Goal: Find specific page/section: Find specific page/section

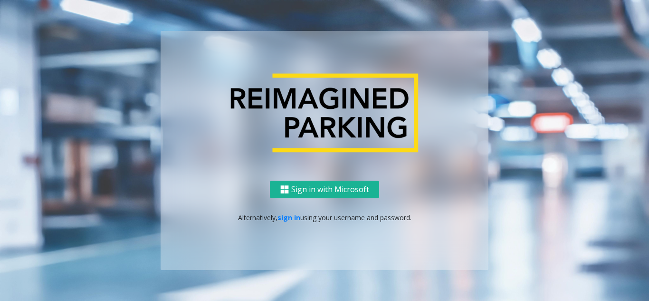
click at [288, 221] on link "sign in" at bounding box center [288, 217] width 23 height 9
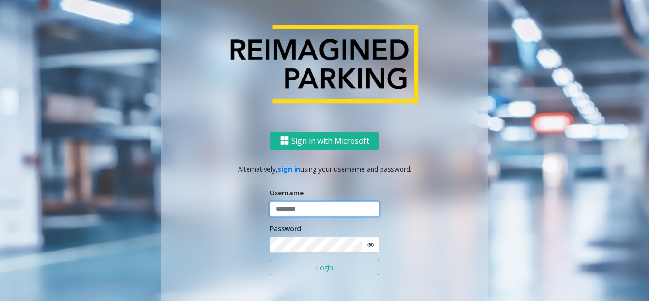
drag, startPoint x: 291, startPoint y: 204, endPoint x: 284, endPoint y: 206, distance: 6.5
click at [291, 204] on input "text" at bounding box center [324, 209] width 109 height 16
type input "********"
click at [367, 245] on icon at bounding box center [370, 244] width 7 height 7
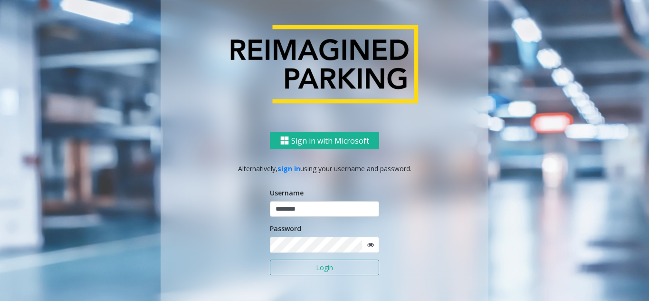
click at [316, 266] on button "Login" at bounding box center [324, 267] width 109 height 16
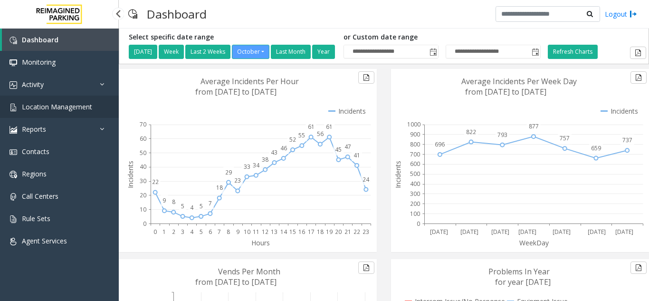
click at [61, 104] on span "Location Management" at bounding box center [57, 106] width 70 height 9
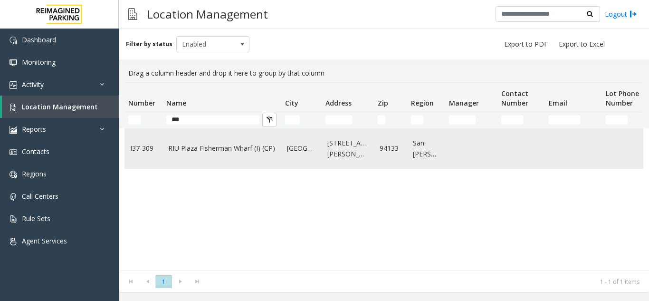
type input "***"
click at [192, 155] on td "RIU Plaza Fisherman Wharf (I) (CP)" at bounding box center [221, 148] width 119 height 39
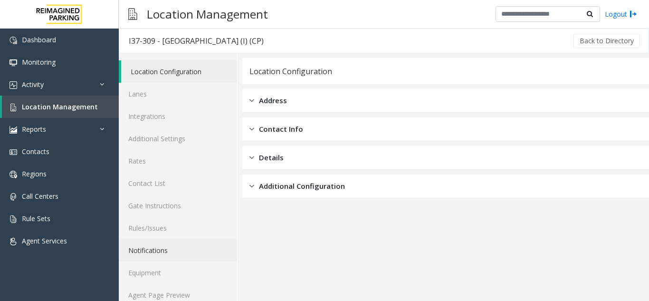
scroll to position [12, 0]
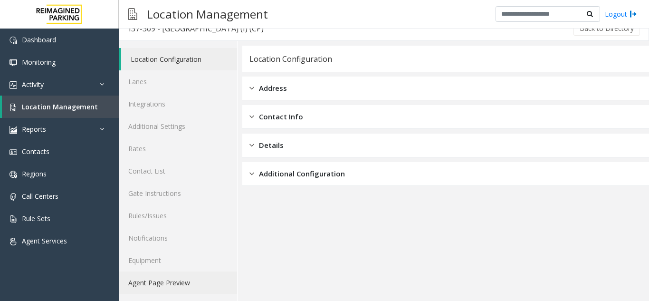
click at [181, 276] on link "Agent Page Preview" at bounding box center [178, 282] width 118 height 22
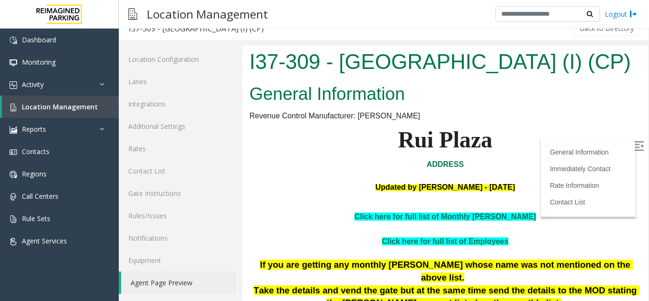
click at [632, 150] on label at bounding box center [639, 147] width 14 height 14
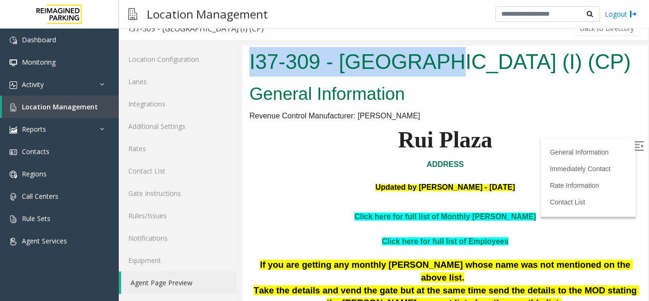
drag, startPoint x: 434, startPoint y: 64, endPoint x: 251, endPoint y: 56, distance: 183.9
click at [251, 56] on h1 "I37-309 - RIU Plaza Fisherman Wharf (I) (CP)" at bounding box center [444, 61] width 391 height 29
copy h1 "I37-309 - RIU Plaza"
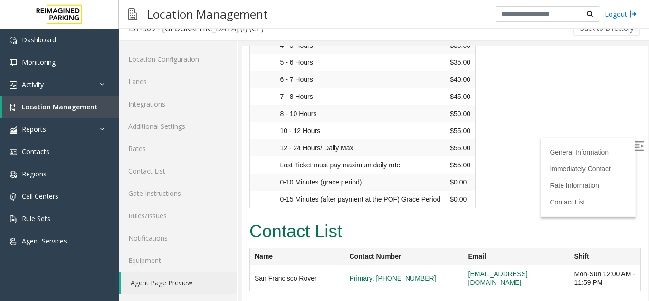
scroll to position [1517, 0]
drag, startPoint x: 421, startPoint y: 277, endPoint x: 452, endPoint y: 265, distance: 33.5
click at [401, 277] on span "Primary: 415-956-8002" at bounding box center [403, 278] width 109 height 9
click at [500, 220] on h2 "Contact List" at bounding box center [444, 231] width 391 height 25
drag, startPoint x: 531, startPoint y: 275, endPoint x: 466, endPoint y: 278, distance: 65.1
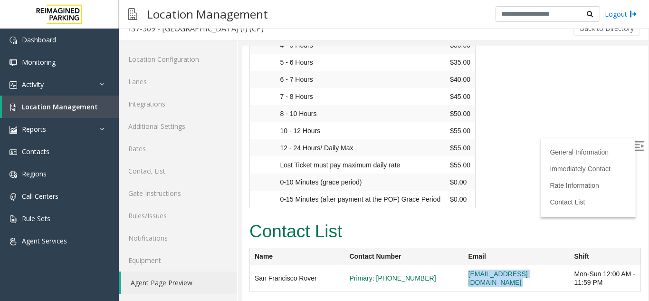
click at [466, 278] on tr "San Francisco Rover Primary: 415-956-8002 notareal@email.com Mon-Sun 12:00 AM -…" at bounding box center [445, 278] width 391 height 26
copy tr "notareal@email.com"
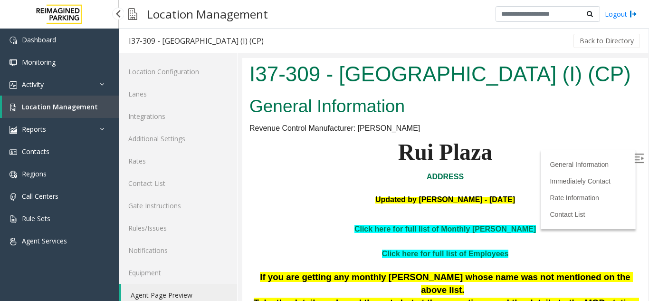
drag, startPoint x: 0, startPoint y: 0, endPoint x: 45, endPoint y: 108, distance: 116.8
click at [45, 108] on span "Location Management" at bounding box center [60, 106] width 76 height 9
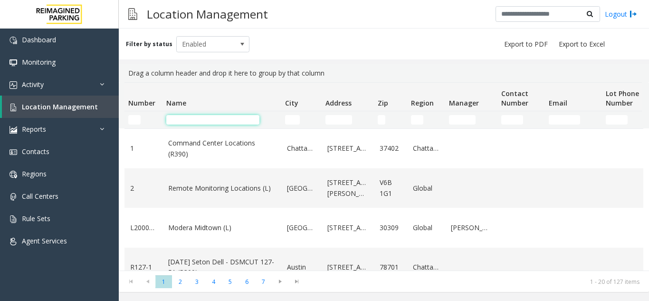
click at [198, 119] on input "Name Filter" at bounding box center [212, 119] width 93 height 9
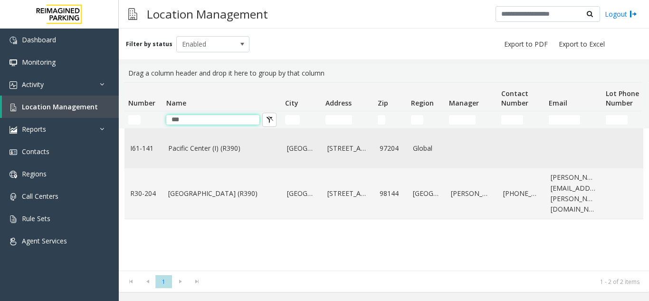
type input "***"
click at [202, 148] on link "Pacific Center (I) (R390)" at bounding box center [221, 148] width 107 height 10
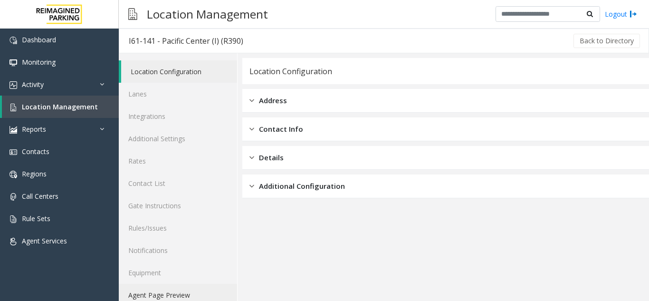
click at [169, 294] on link "Agent Page Preview" at bounding box center [178, 294] width 118 height 22
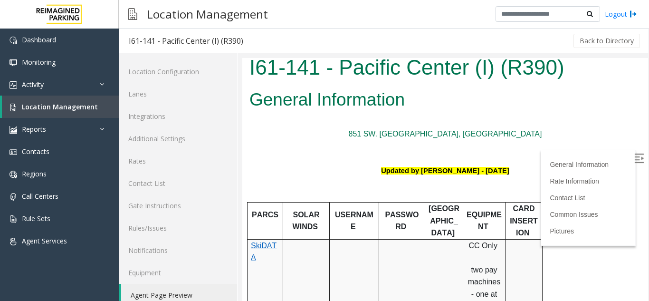
scroll to position [142, 0]
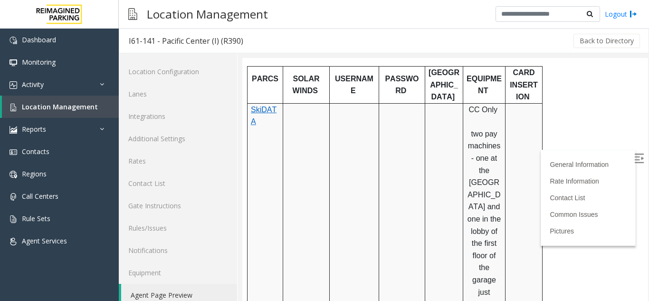
click at [634, 160] on img at bounding box center [638, 157] width 9 height 9
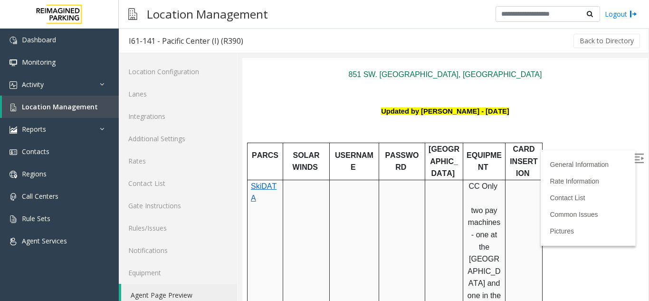
scroll to position [0, 0]
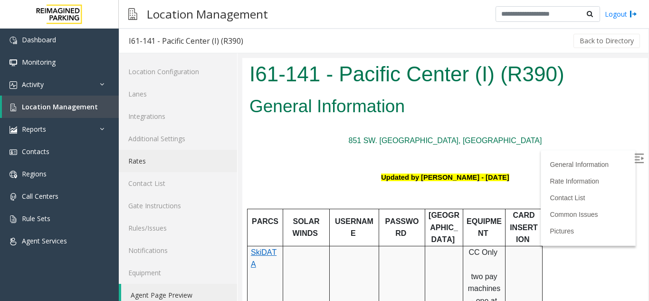
click at [162, 164] on link "Rates" at bounding box center [178, 161] width 118 height 22
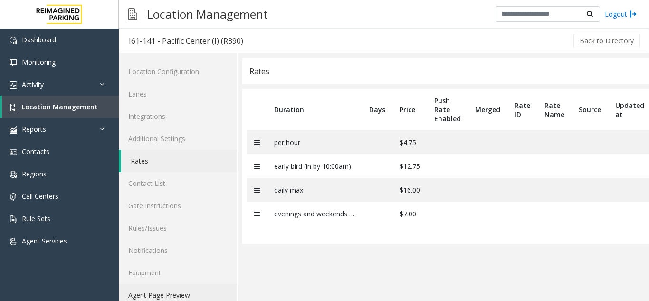
click at [165, 288] on link "Agent Page Preview" at bounding box center [178, 294] width 118 height 22
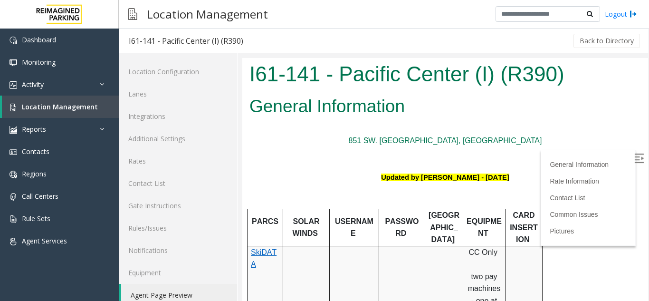
click at [634, 160] on img at bounding box center [638, 157] width 9 height 9
click at [292, 156] on p at bounding box center [444, 153] width 391 height 12
click at [90, 111] on link "Location Management" at bounding box center [60, 106] width 117 height 22
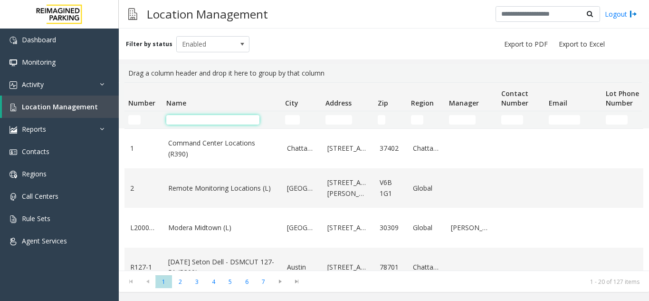
click at [211, 117] on input "Name Filter" at bounding box center [212, 119] width 93 height 9
click at [180, 119] on input "Name Filter" at bounding box center [212, 119] width 93 height 9
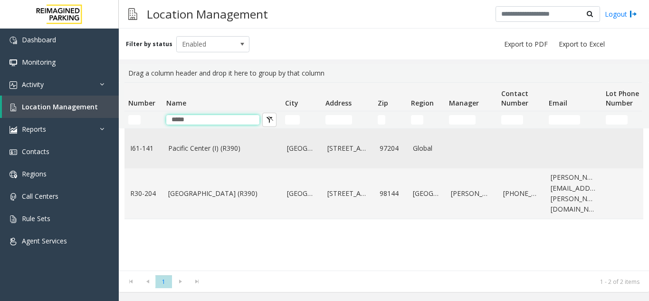
type input "*****"
click at [221, 150] on link "Pacific Center (I) (R390)" at bounding box center [221, 148] width 107 height 10
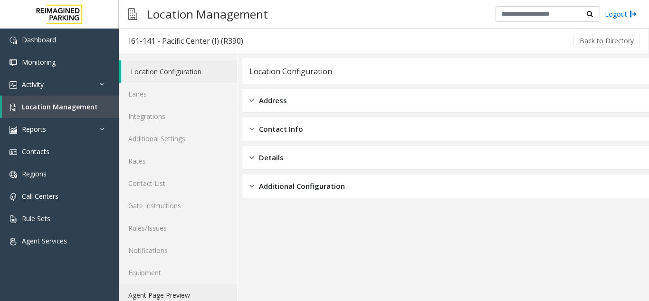
click at [172, 298] on link "Agent Page Preview" at bounding box center [178, 294] width 118 height 22
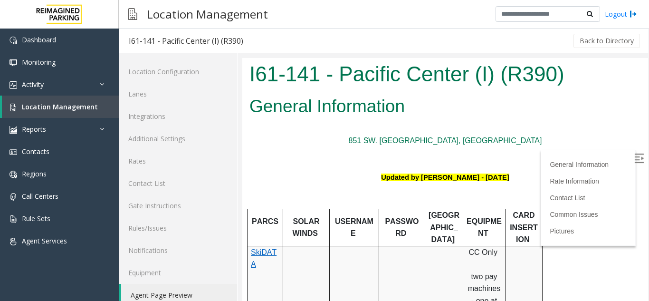
click at [632, 163] on label at bounding box center [639, 159] width 14 height 14
drag, startPoint x: 278, startPoint y: 228, endPoint x: 248, endPoint y: 228, distance: 29.9
click at [248, 228] on td "PARCS" at bounding box center [265, 226] width 36 height 37
click at [277, 182] on p "Updated by Pranav Babbar - 26th April 2024" at bounding box center [444, 171] width 391 height 24
click at [46, 112] on link "Location Management" at bounding box center [60, 106] width 117 height 22
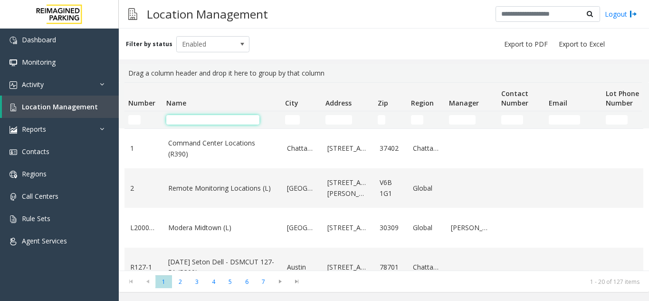
click at [192, 120] on input "Name Filter" at bounding box center [212, 119] width 93 height 9
click at [198, 118] on input "Name Filter" at bounding box center [212, 119] width 93 height 9
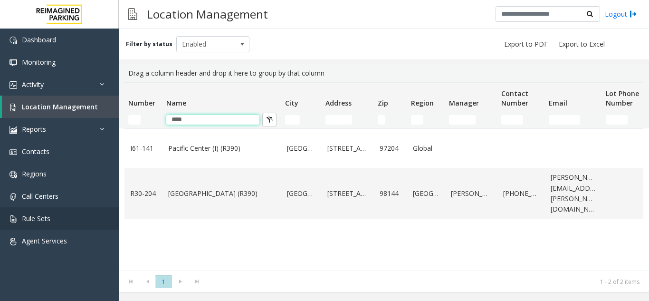
type input "****"
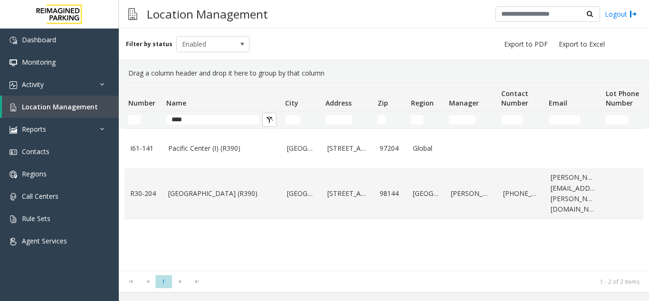
click at [158, 126] on tr "****" at bounding box center [507, 119] width 767 height 17
